Goal: Transaction & Acquisition: Purchase product/service

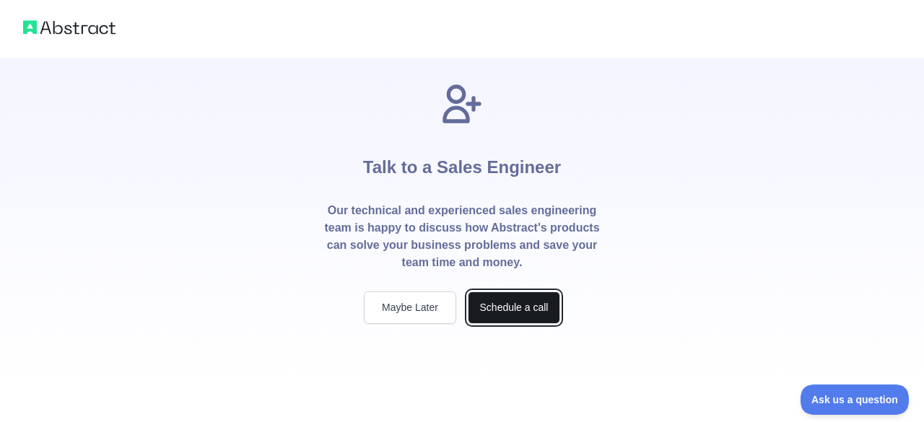
click at [491, 316] on button "Schedule a call" at bounding box center [514, 308] width 92 height 32
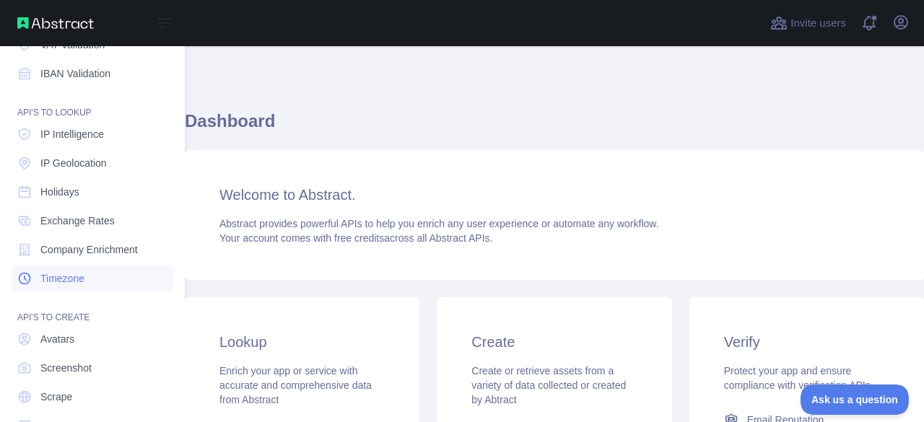
scroll to position [183, 0]
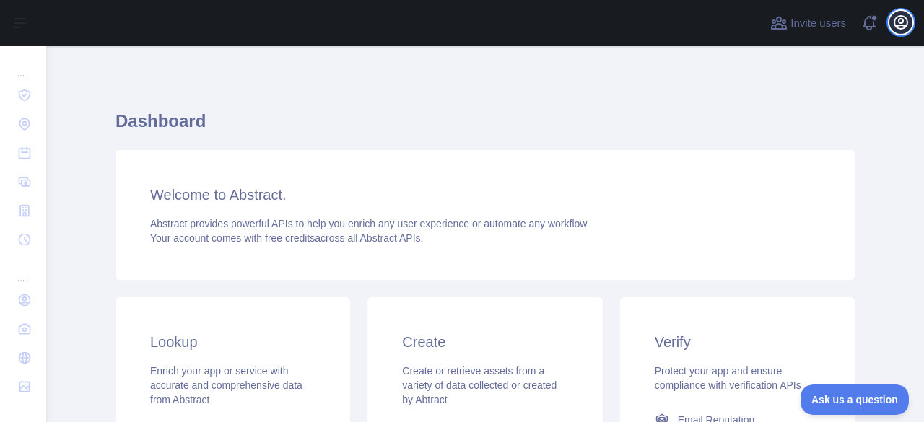
click at [896, 25] on icon "button" at bounding box center [900, 22] width 17 height 17
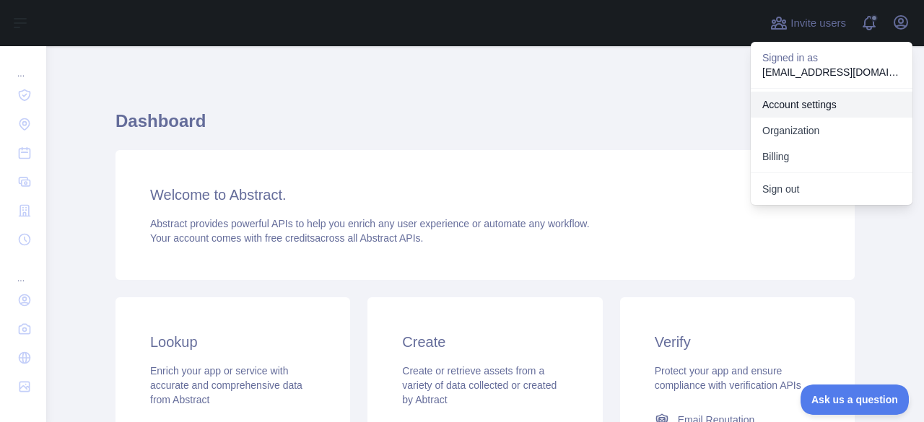
click at [793, 108] on link "Account settings" at bounding box center [832, 105] width 162 height 26
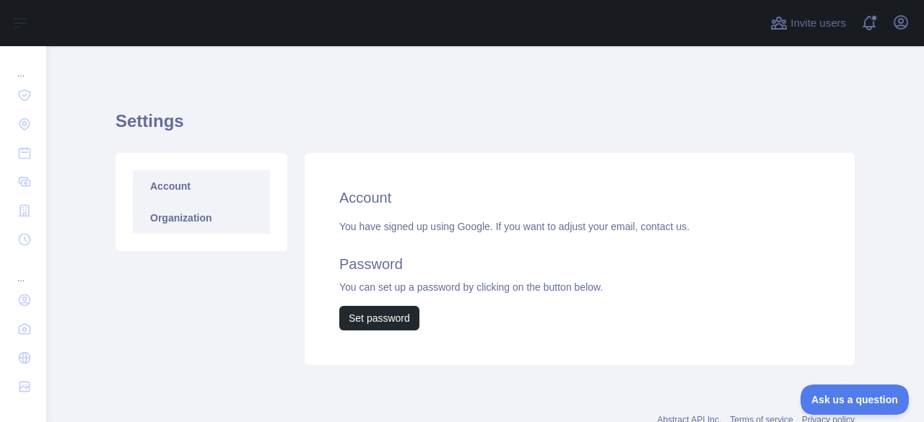
click at [187, 220] on link "Organization" at bounding box center [201, 218] width 137 height 32
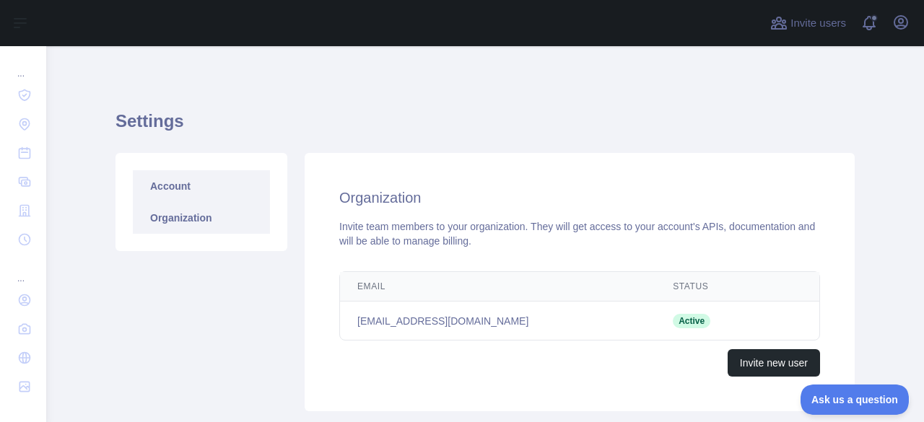
click at [181, 190] on link "Account" at bounding box center [201, 186] width 137 height 32
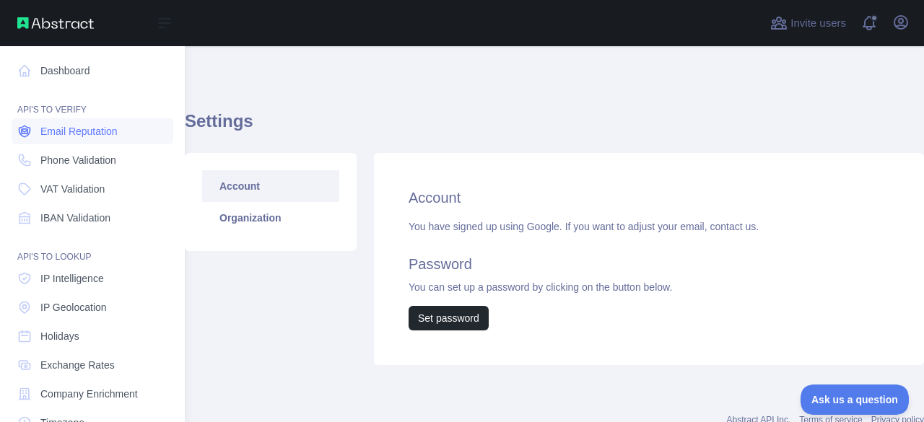
click at [113, 138] on span "Email Reputation" at bounding box center [78, 131] width 77 height 14
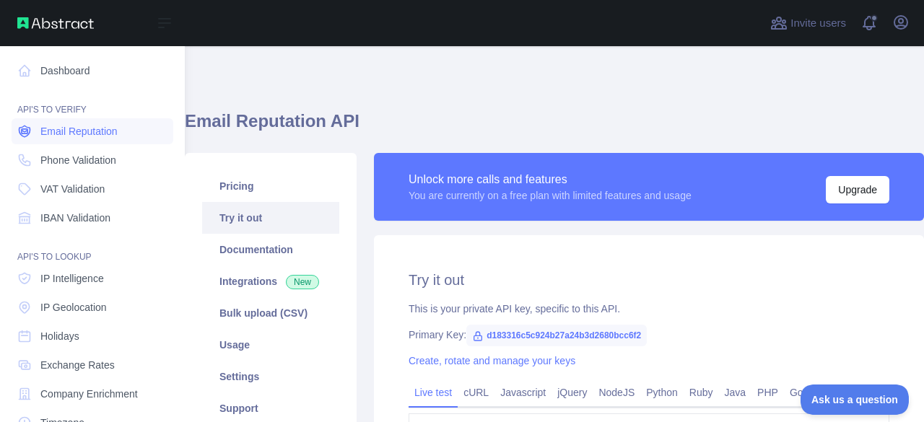
type textarea "**********"
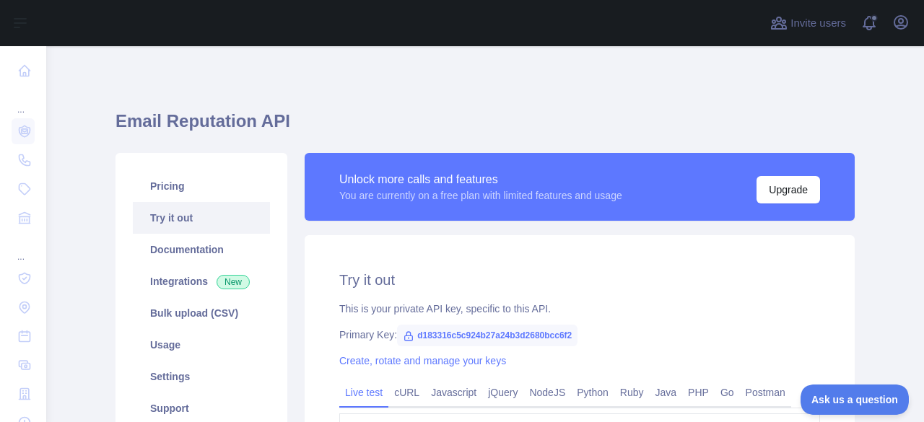
scroll to position [72, 0]
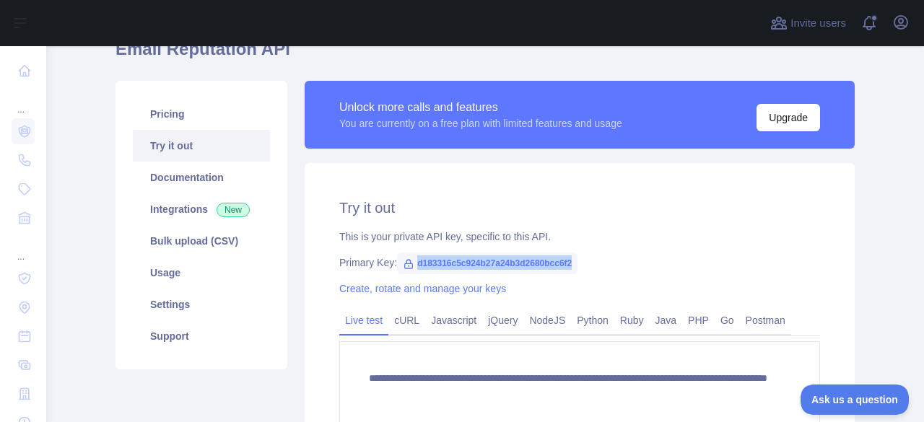
drag, startPoint x: 411, startPoint y: 258, endPoint x: 579, endPoint y: 266, distance: 168.5
click at [579, 266] on div "Primary Key: d183316c5c924b27a24b3d2680bcc6f2" at bounding box center [579, 263] width 481 height 14
copy span "d183316c5c924b27a24b3d2680bcc6f2"
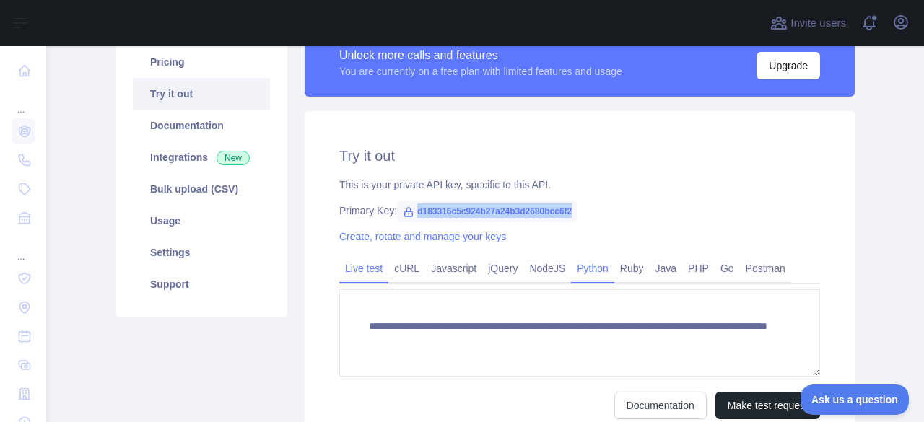
scroll to position [217, 0]
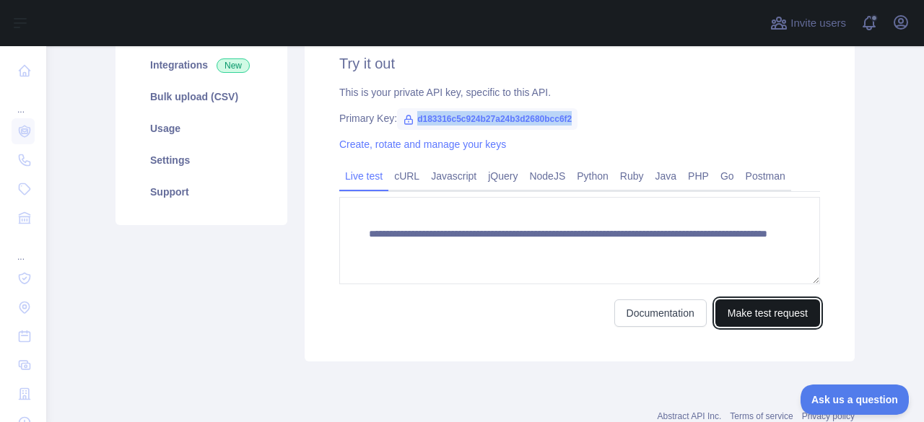
click at [729, 313] on button "Make test request" at bounding box center [768, 313] width 105 height 27
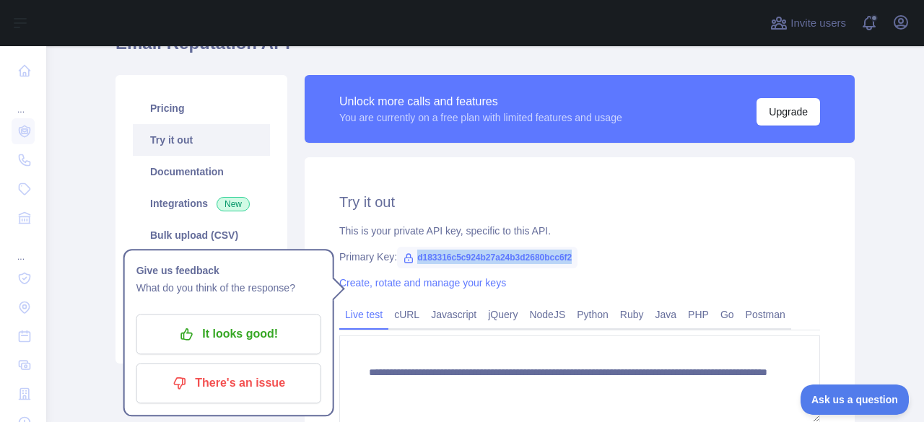
scroll to position [72, 0]
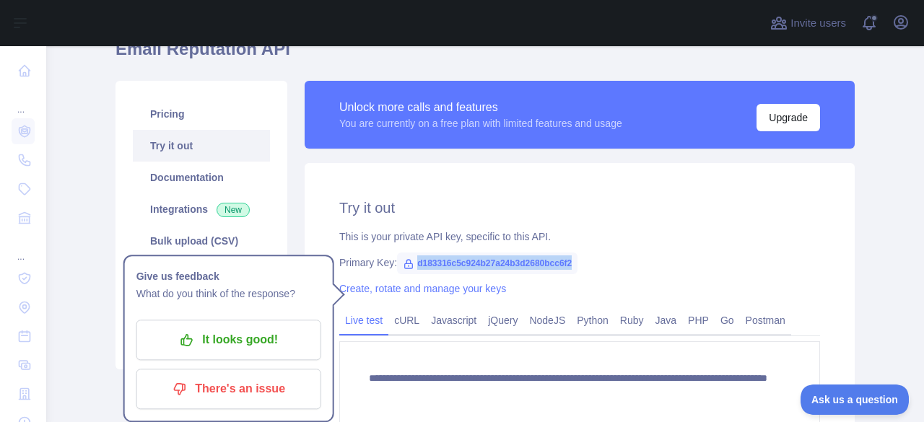
copy span "d183316c5c924b27a24b3d2680bcc6f2"
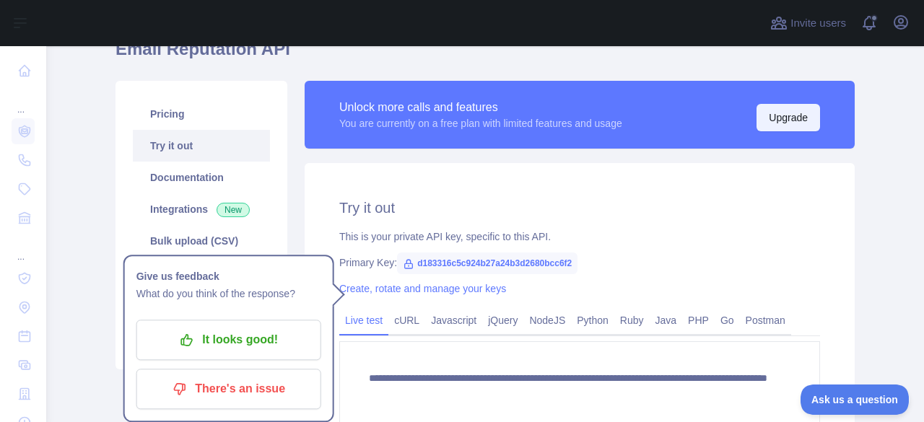
click at [784, 121] on button "Upgrade" at bounding box center [789, 117] width 64 height 27
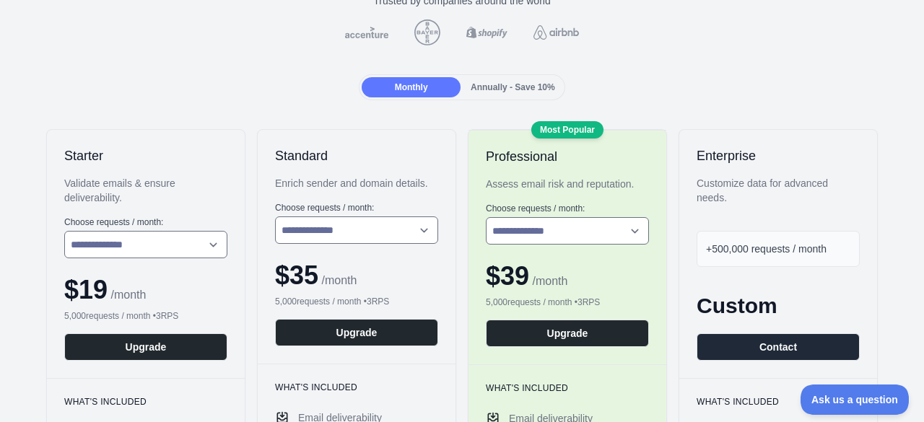
scroll to position [144, 0]
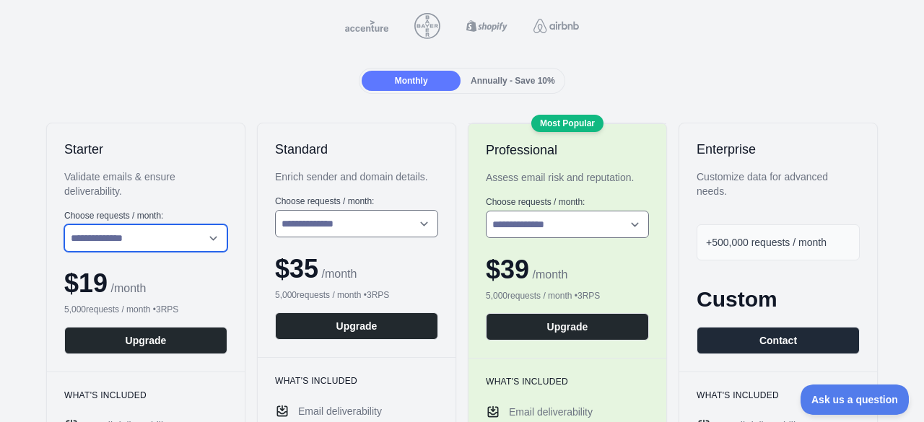
click at [214, 240] on select "**********" at bounding box center [145, 238] width 163 height 27
click at [234, 152] on div "**********" at bounding box center [146, 247] width 198 height 248
click at [482, 77] on span "Annually - Save 10%" at bounding box center [513, 81] width 84 height 10
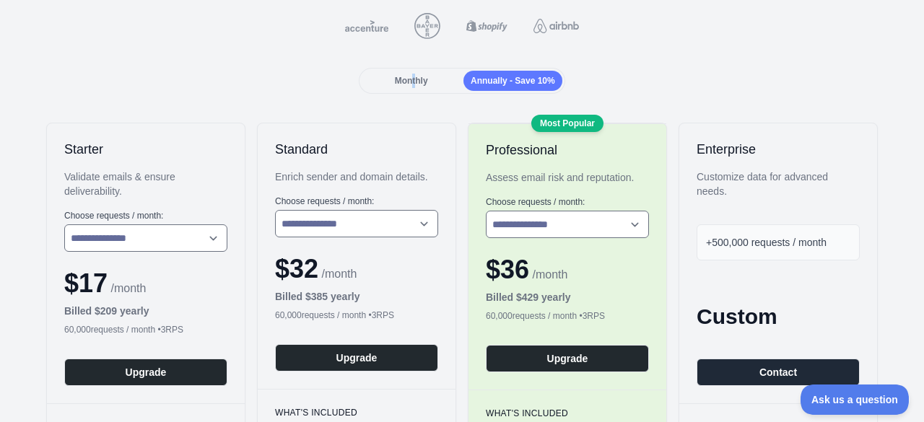
click at [409, 83] on span "Monthly" at bounding box center [411, 81] width 33 height 10
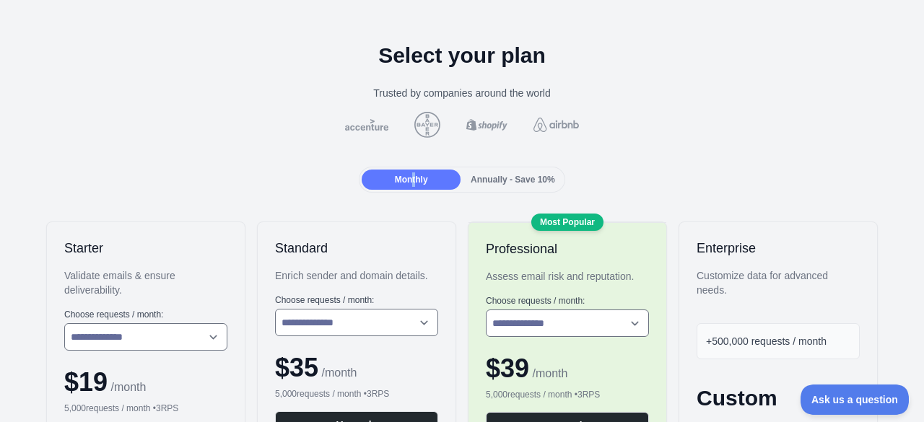
scroll to position [0, 0]
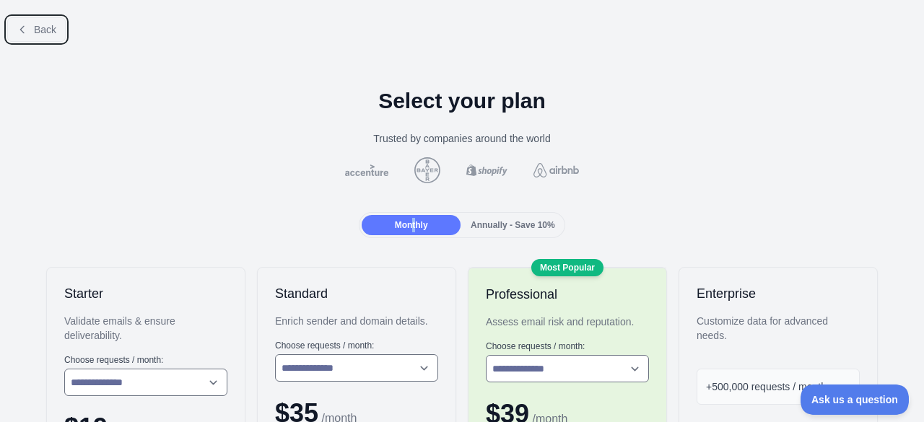
click at [43, 25] on span "Back" at bounding box center [45, 30] width 22 height 12
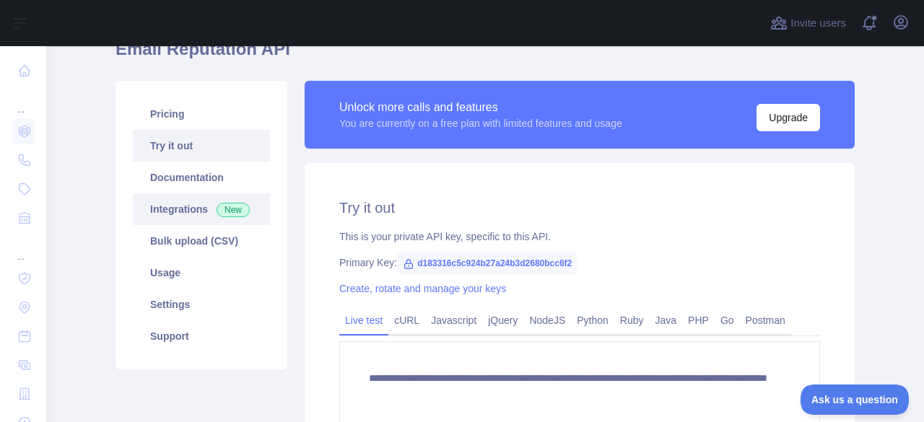
click at [173, 207] on link "Integrations New" at bounding box center [201, 209] width 137 height 32
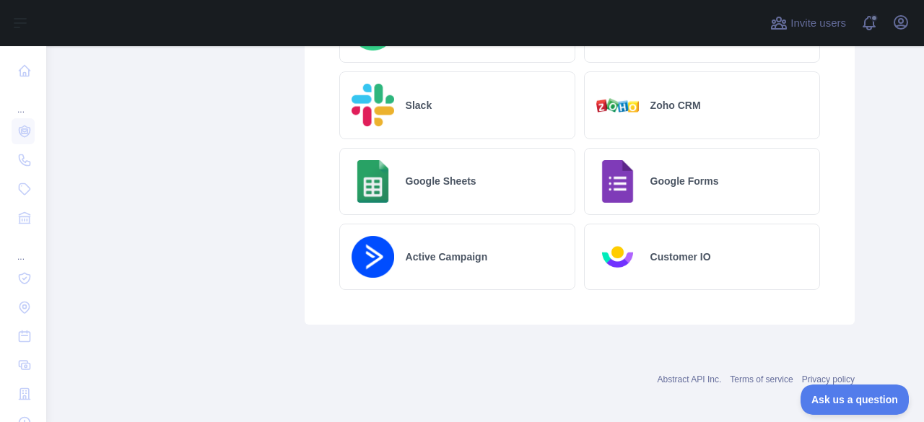
scroll to position [939, 0]
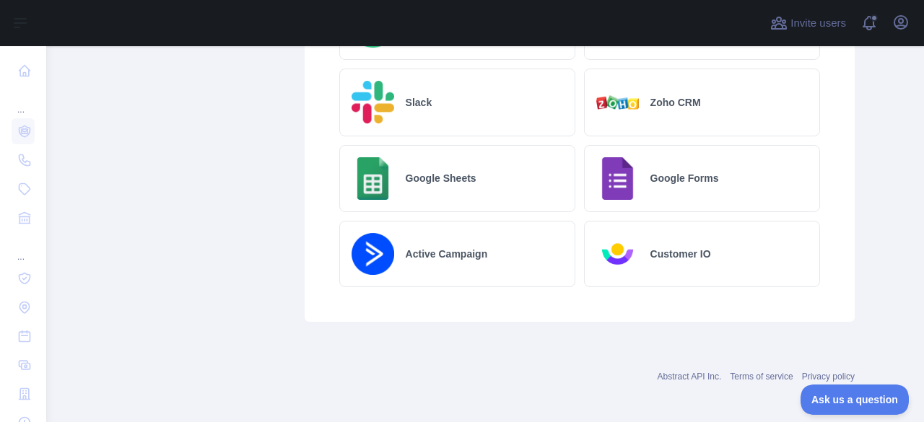
click at [423, 173] on h2 "Google Sheets" at bounding box center [441, 178] width 71 height 14
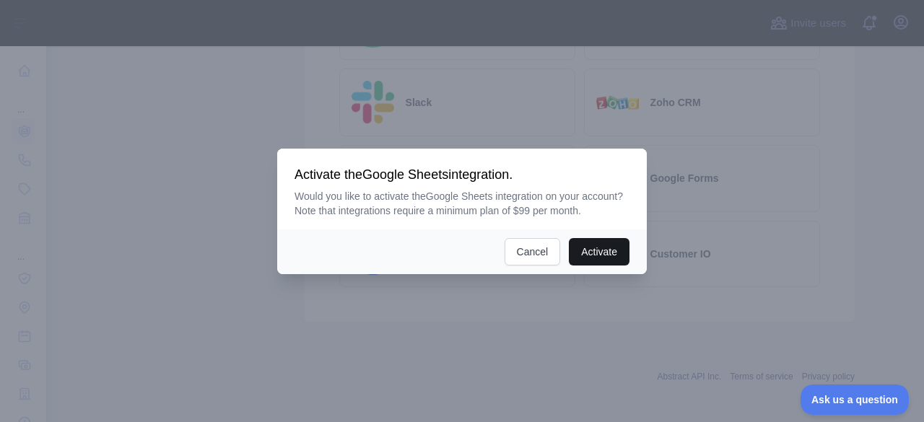
click at [587, 255] on button "Activate" at bounding box center [599, 251] width 61 height 27
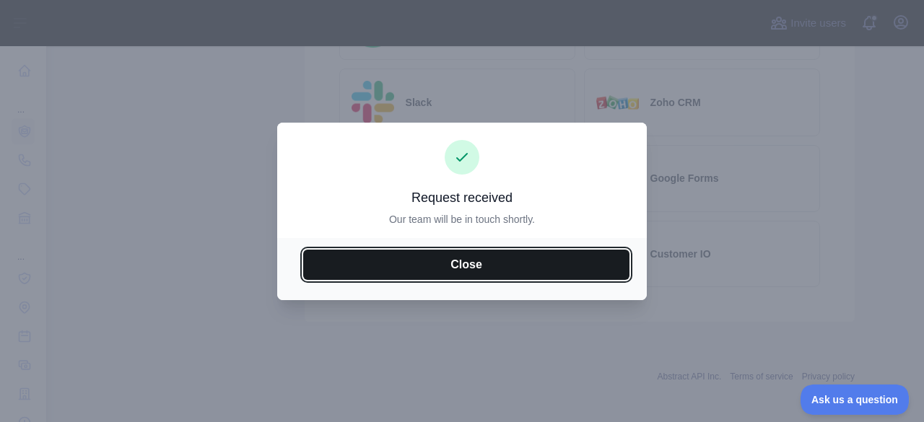
click at [486, 266] on button "Close" at bounding box center [466, 265] width 326 height 30
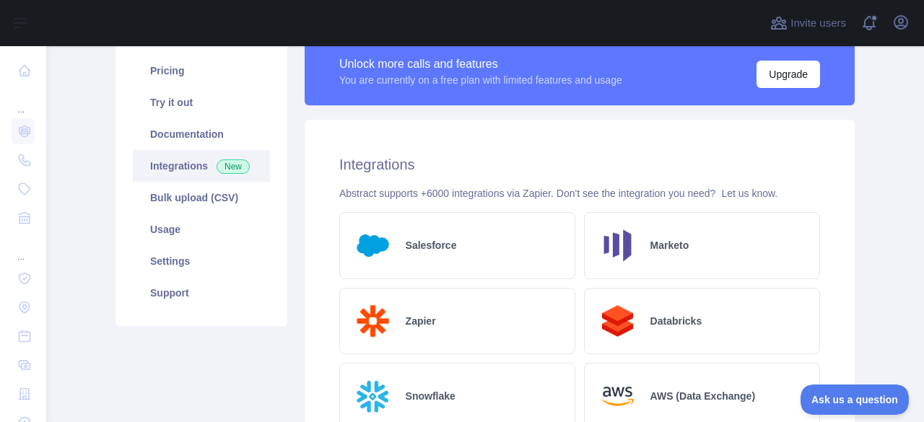
scroll to position [144, 0]
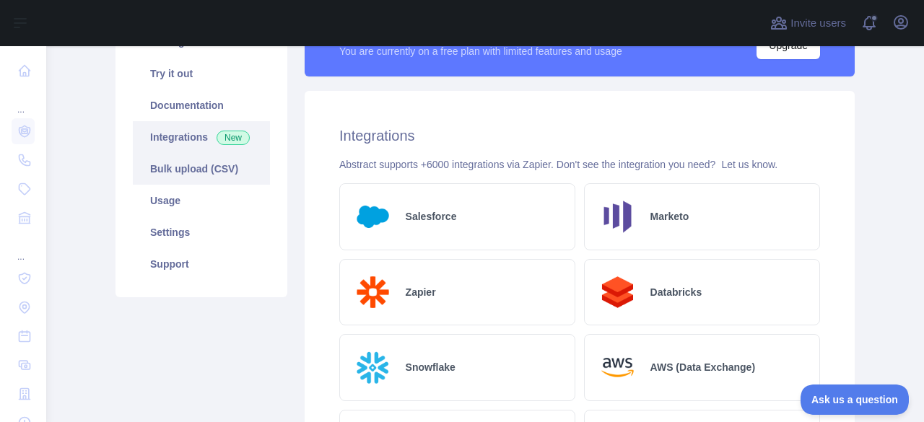
click at [201, 174] on link "Bulk upload (CSV)" at bounding box center [201, 169] width 137 height 32
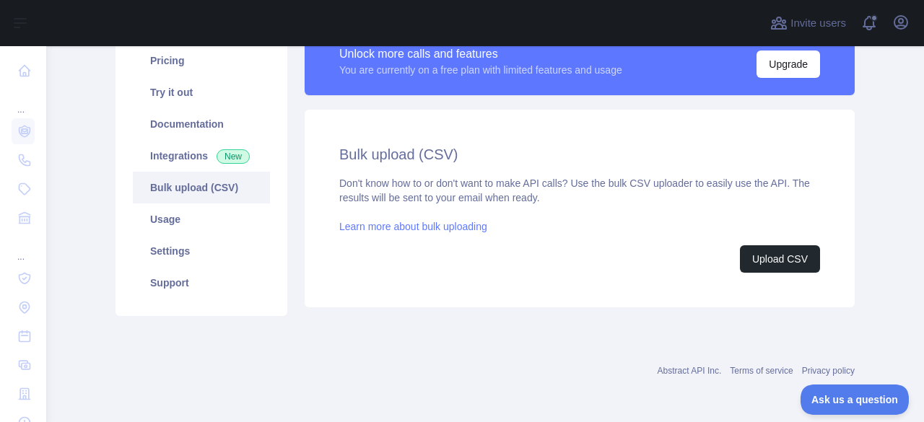
scroll to position [53, 0]
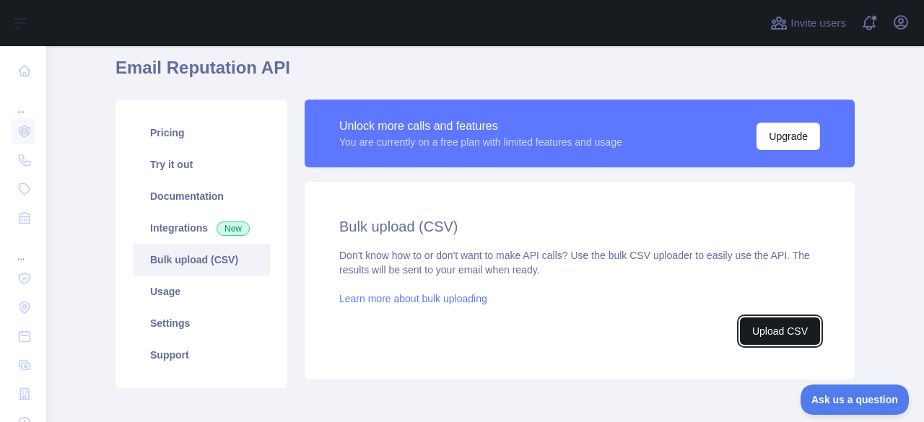
click at [786, 333] on button "Upload CSV" at bounding box center [780, 331] width 80 height 27
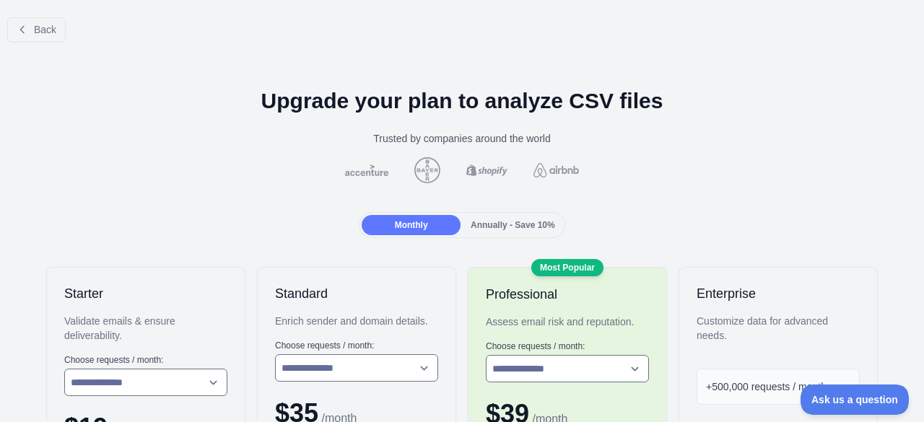
scroll to position [144, 0]
